Goal: Use online tool/utility: Utilize a website feature to perform a specific function

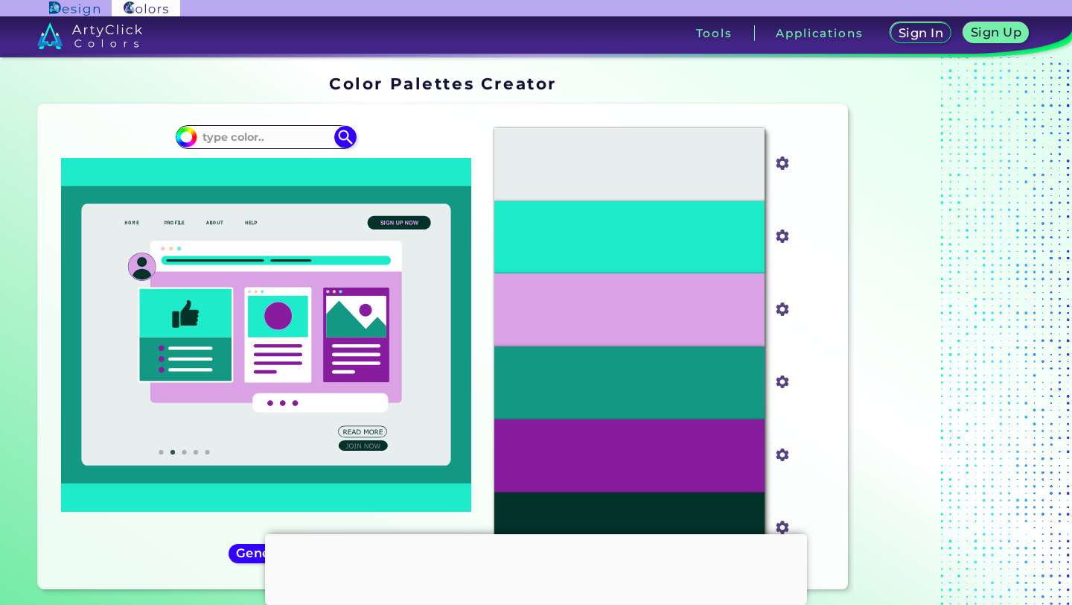
type input "#ff855c"
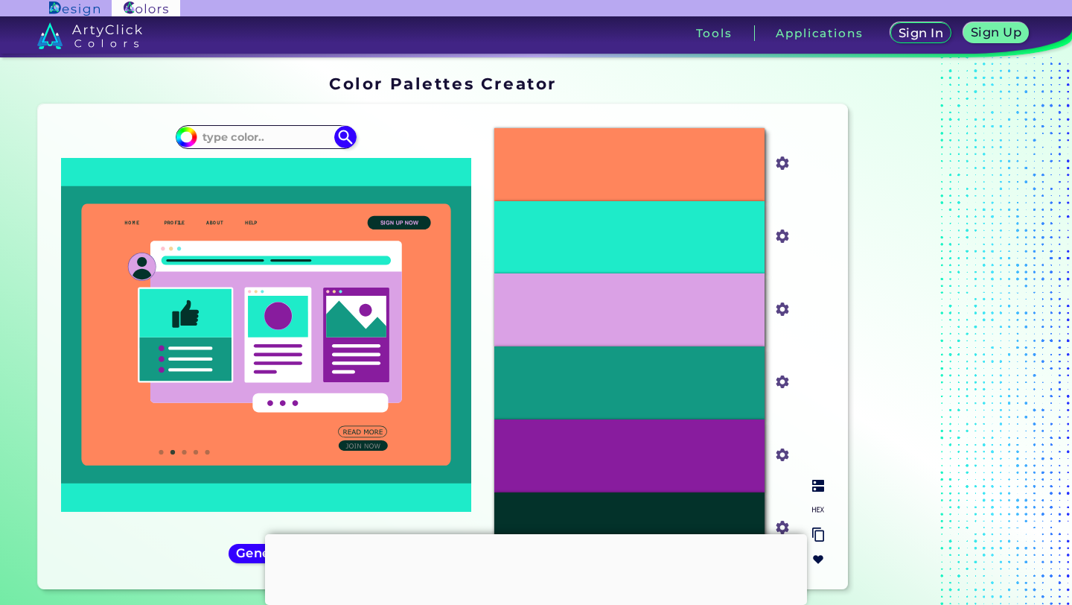
click at [783, 238] on input "#1eebc9" at bounding box center [779, 235] width 19 height 19
type input "#ffd270"
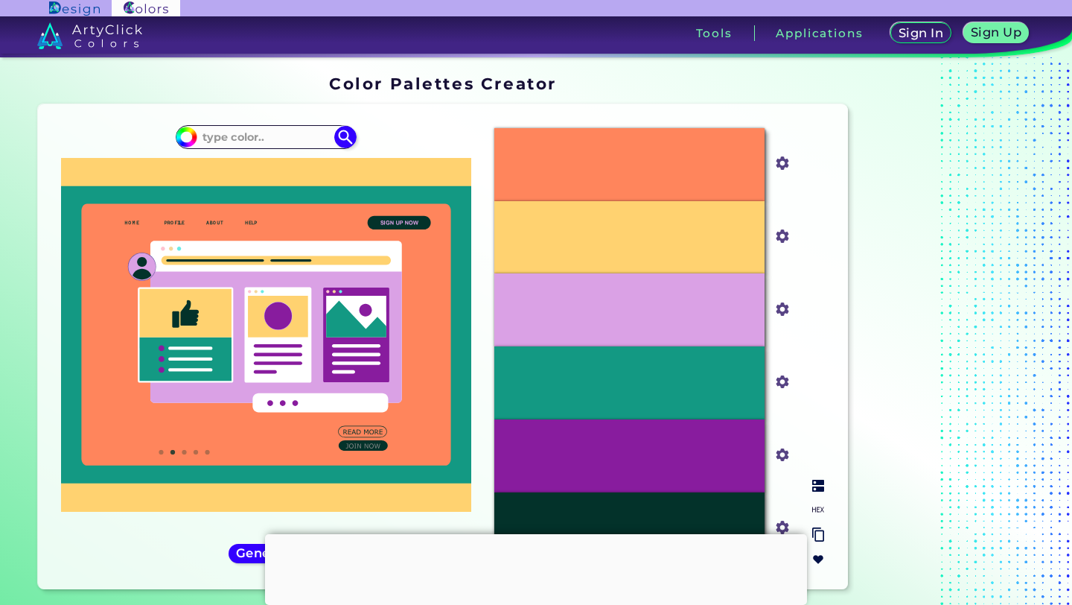
click at [782, 307] on input "#daa1e5" at bounding box center [779, 307] width 19 height 19
type input "#fffbd1"
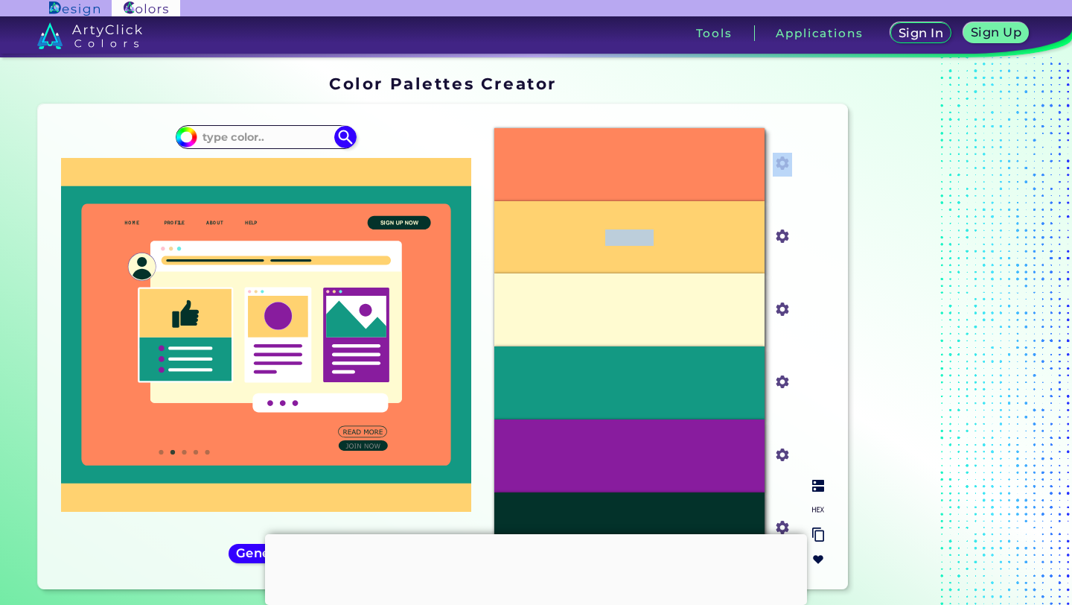
drag, startPoint x: 742, startPoint y: 184, endPoint x: 743, endPoint y: 258, distance: 74.5
click at [743, 258] on div "#FF855C #ff855c #FFD270 #ffd270 #FFFBD1 #fffbd1 #139983 #139983 #881C9E #881c9e…" at bounding box center [659, 346] width 354 height 461
click at [819, 335] on div "#FF855C #ff855c #FFD270 #ffd270 #FFFBD1 #fffbd1 #139983 #139983 #881C9E #881c9e…" at bounding box center [659, 346] width 354 height 461
click at [783, 384] on input "#139983" at bounding box center [779, 380] width 19 height 19
type input "#feac4d"
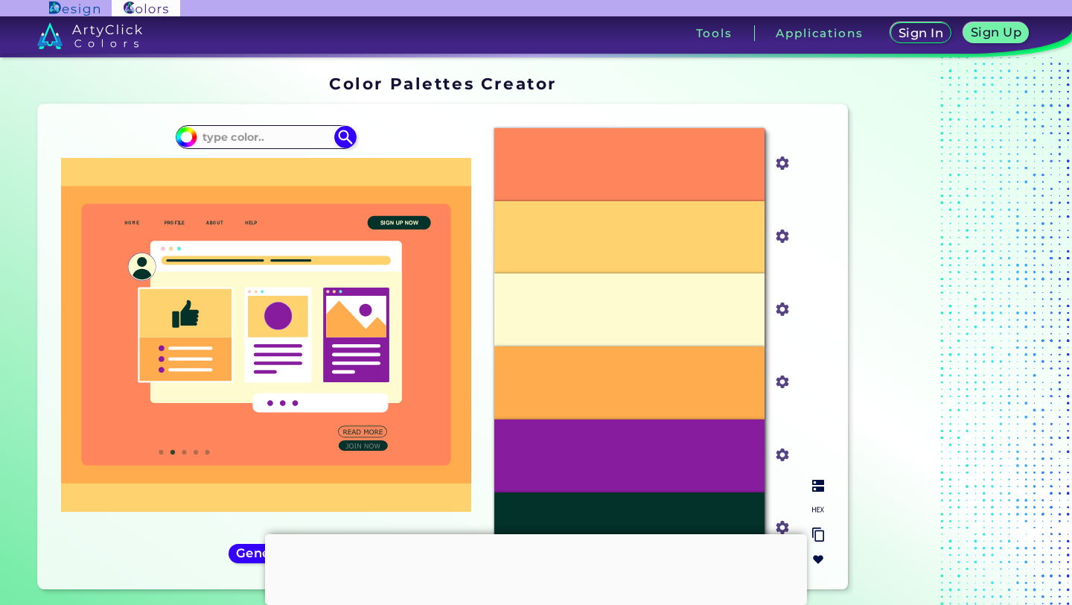
click at [779, 454] on input "#881c9e" at bounding box center [779, 453] width 19 height 19
type input "#e2e1fe"
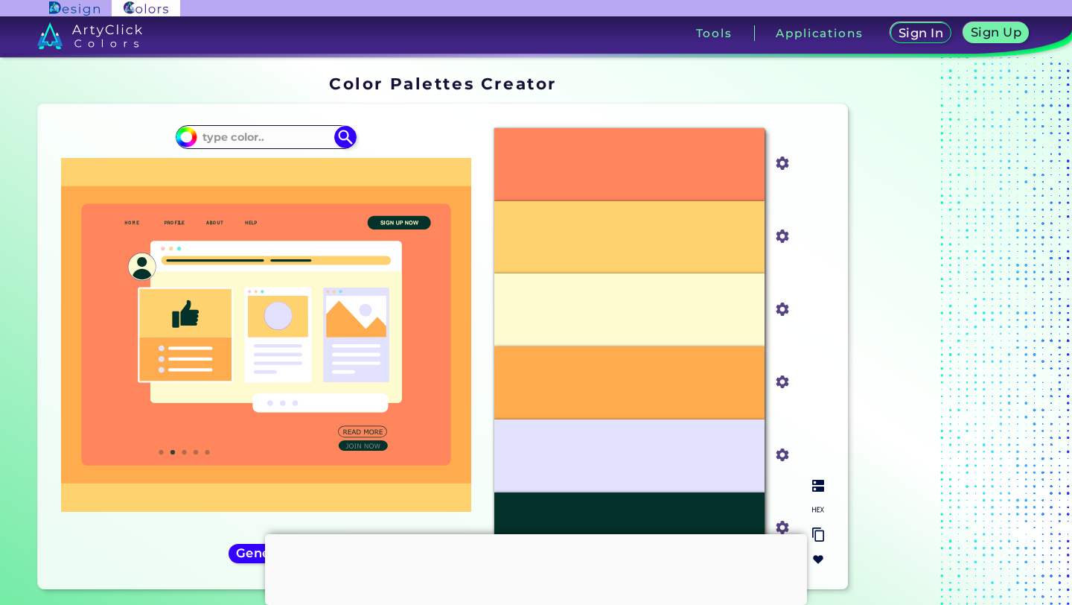
scroll to position [45, 0]
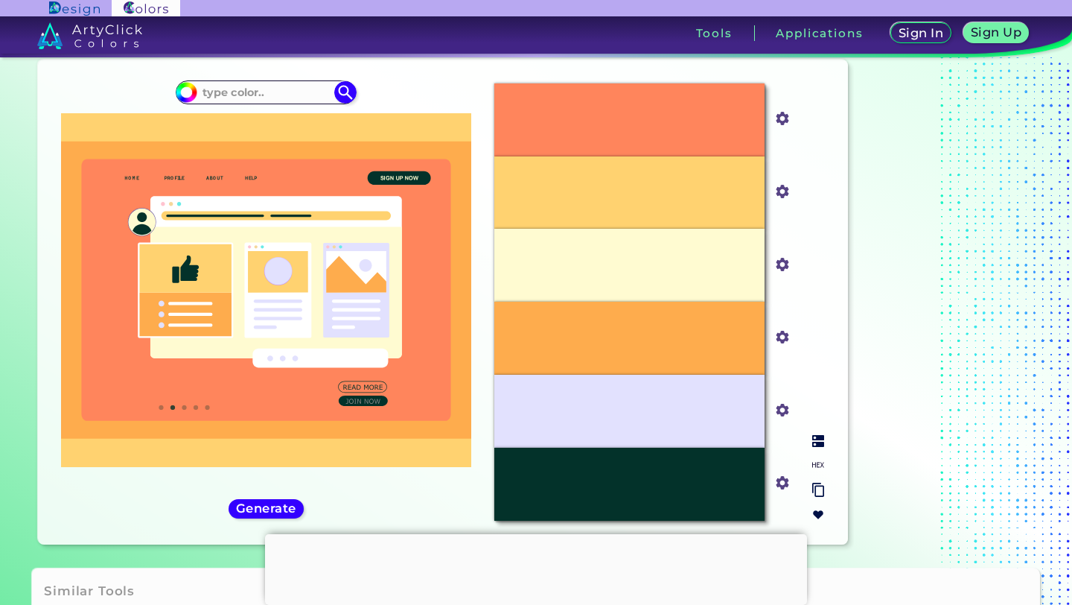
click at [785, 410] on input "#e2e1fe" at bounding box center [779, 408] width 19 height 19
type input "#dcdbff"
click at [782, 406] on input "#dcdbff" at bounding box center [779, 408] width 19 height 19
type input "#dbdfff"
click at [778, 410] on input "#dbdfff" at bounding box center [779, 408] width 19 height 19
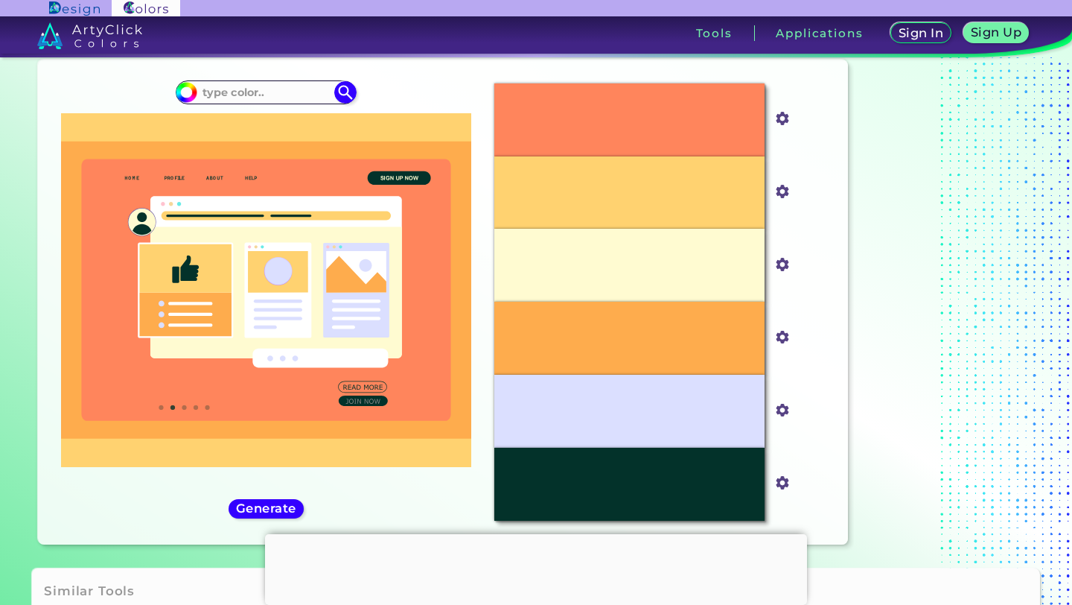
type input "#f0f6ff"
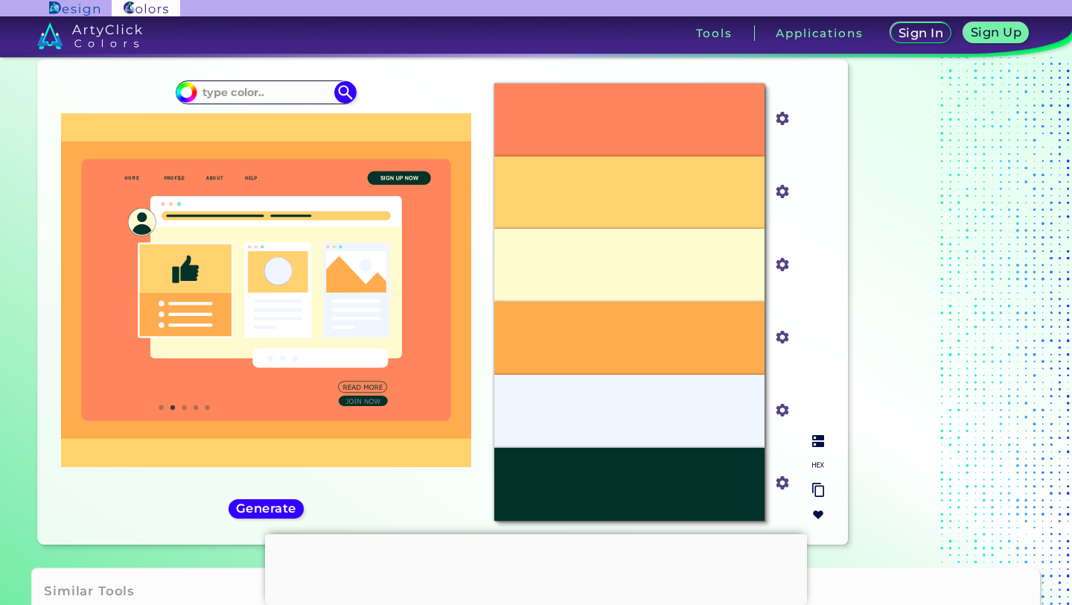
click at [814, 366] on div "#FF855C #ff855c #FFD270 #ffd270 #FFFBD1 #fffbd1 #FEAC4D #feac4d #F0F6FF #f0f6ff…" at bounding box center [659, 301] width 354 height 461
click at [779, 482] on input "#03322a" at bounding box center [779, 481] width 19 height 19
type input "#fef1f4"
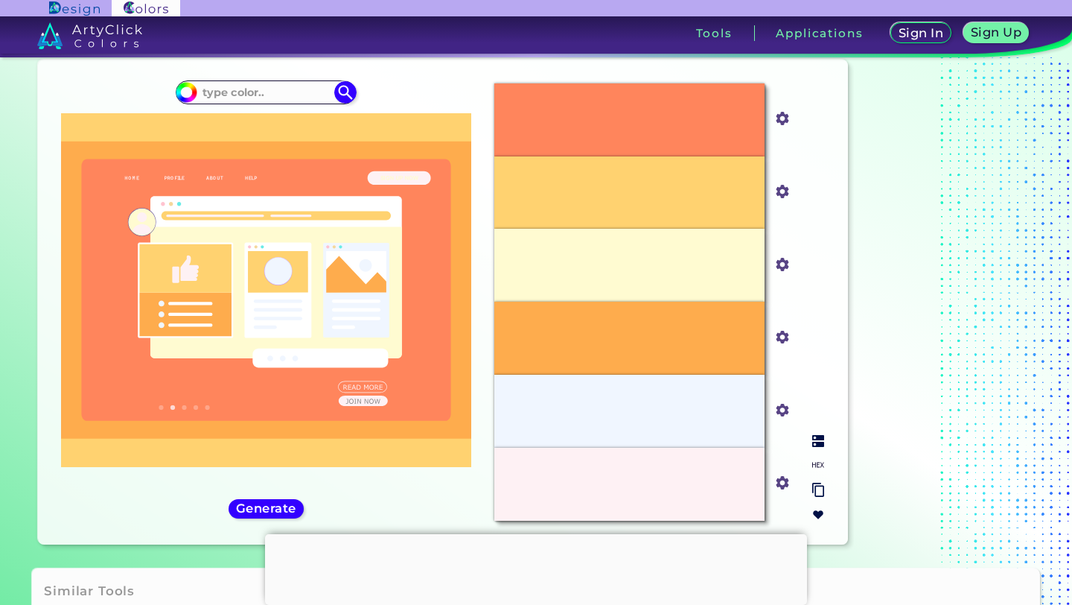
click at [829, 391] on div "#FF855C #ff855c #FFD270 #ffd270 #FFFBD1 #fffbd1 #FEAC4D #feac4d #F0F6FF #f0f6ff…" at bounding box center [659, 301] width 354 height 461
click at [781, 485] on input "#fef1f4" at bounding box center [779, 481] width 19 height 19
type input "#000000"
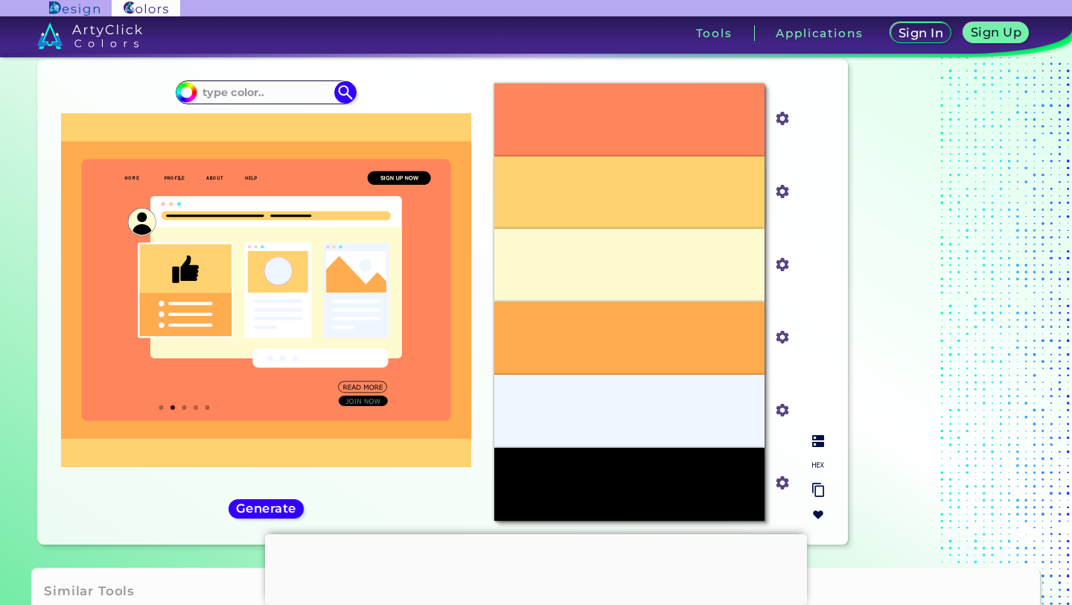
click at [788, 336] on input "#feac4d" at bounding box center [779, 335] width 19 height 19
type input "#fec17c"
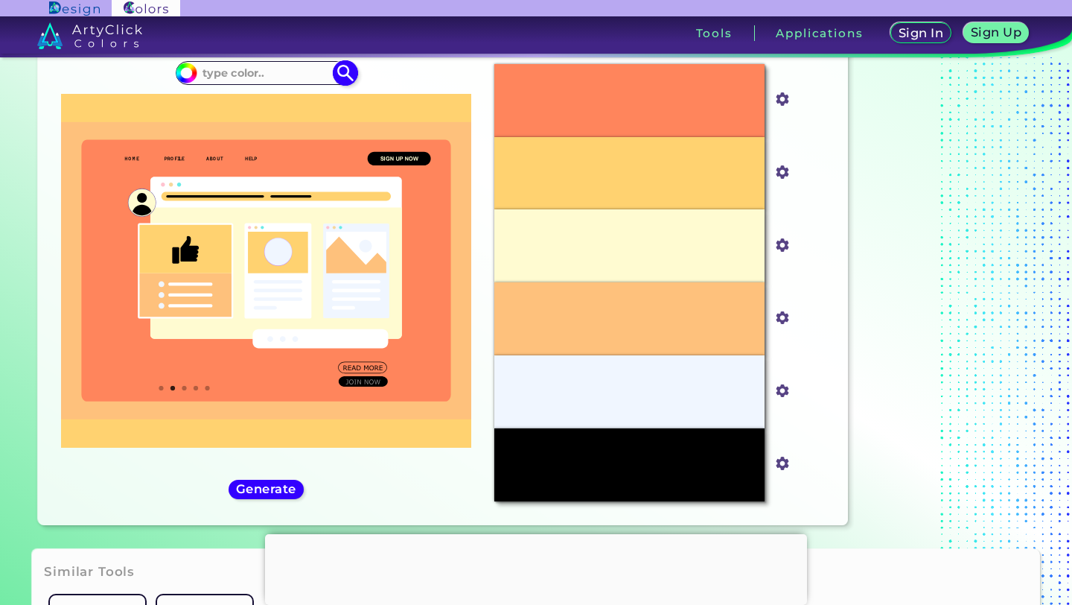
scroll to position [63, 0]
